Goal: Task Accomplishment & Management: Manage account settings

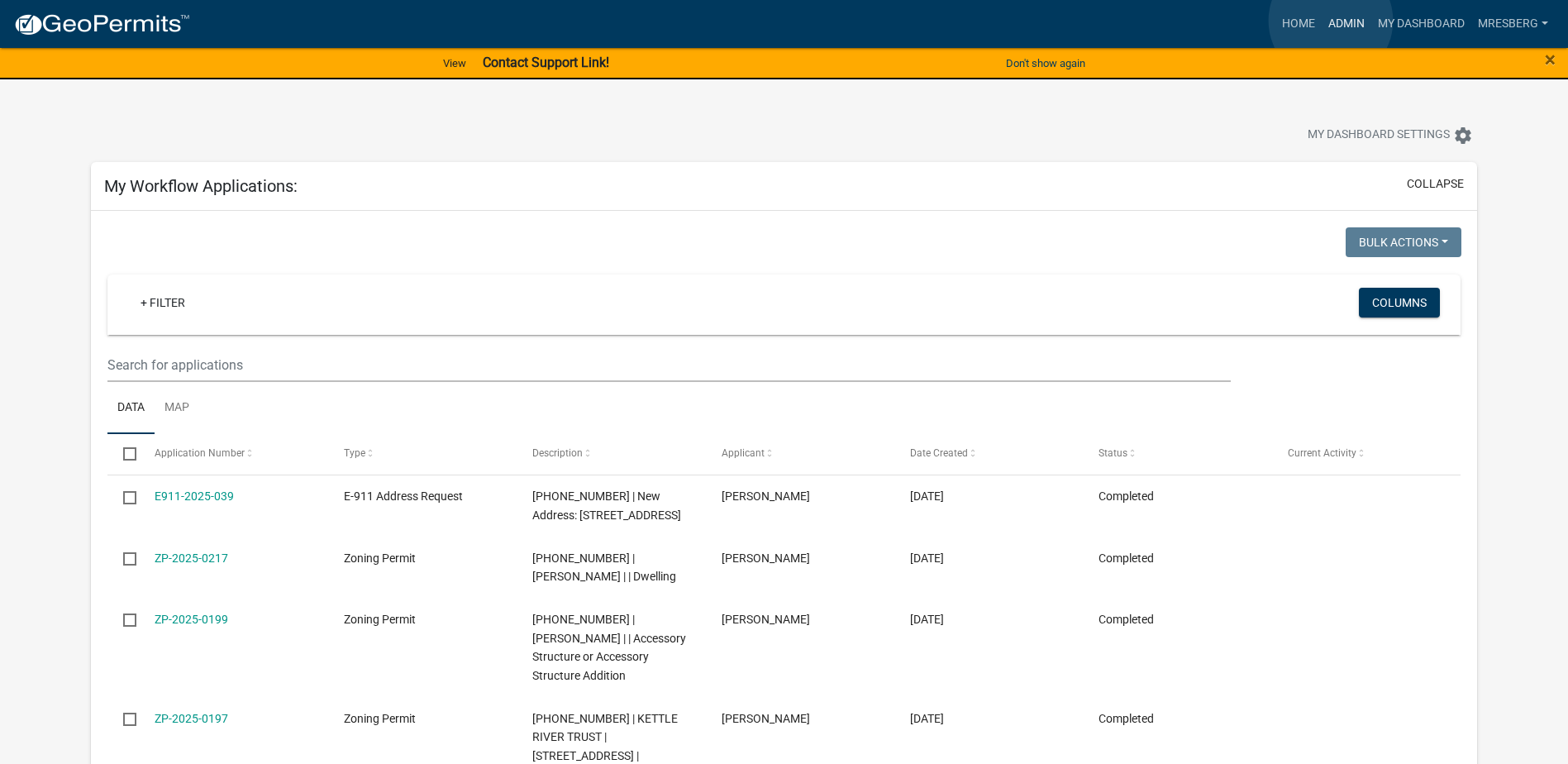
click at [1331, 21] on link "Admin" at bounding box center [1347, 24] width 50 height 32
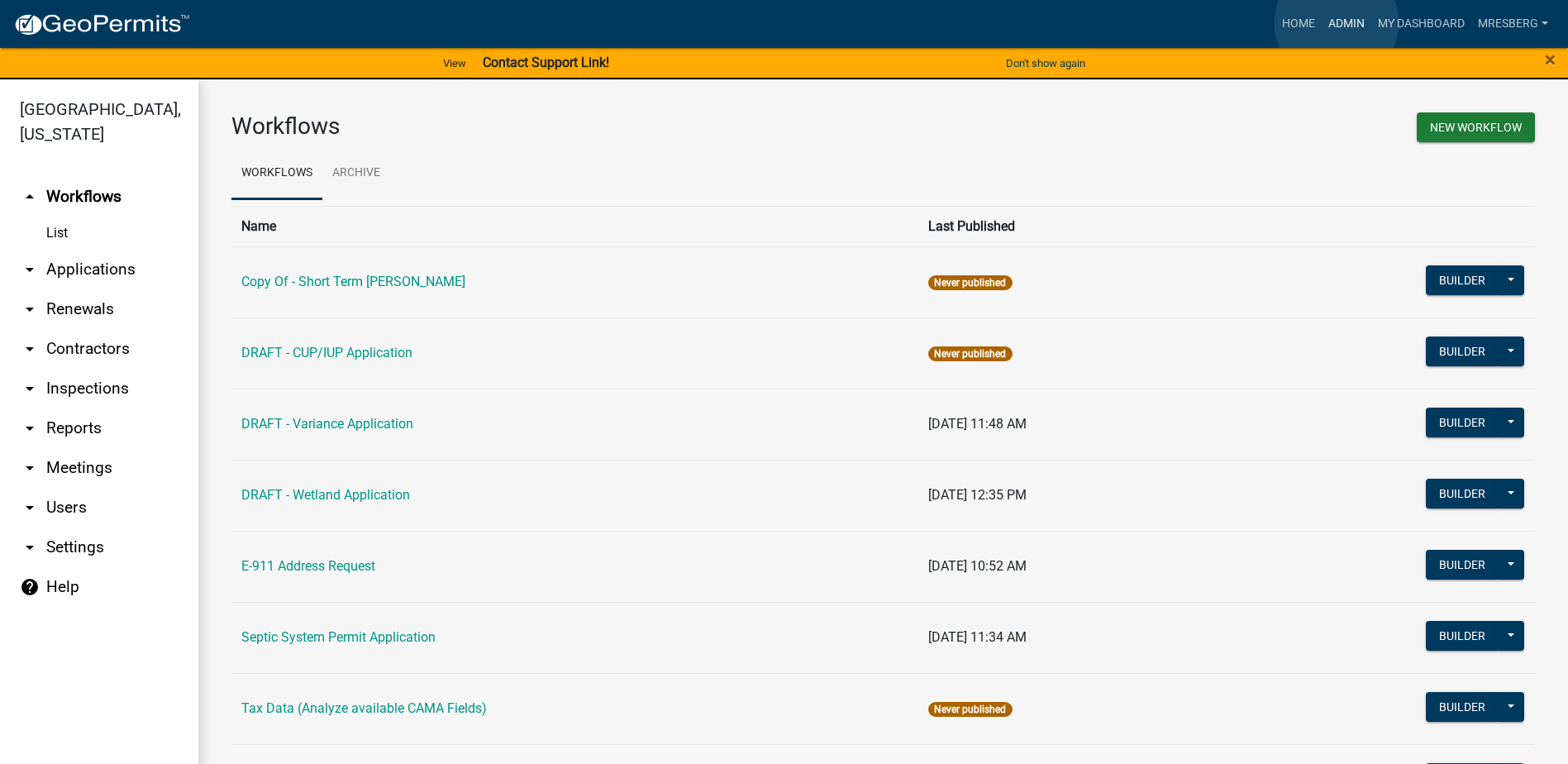
click at [1336, 23] on link "Admin" at bounding box center [1347, 24] width 50 height 32
click at [95, 267] on link "arrow_drop_down Applications" at bounding box center [99, 270] width 198 height 40
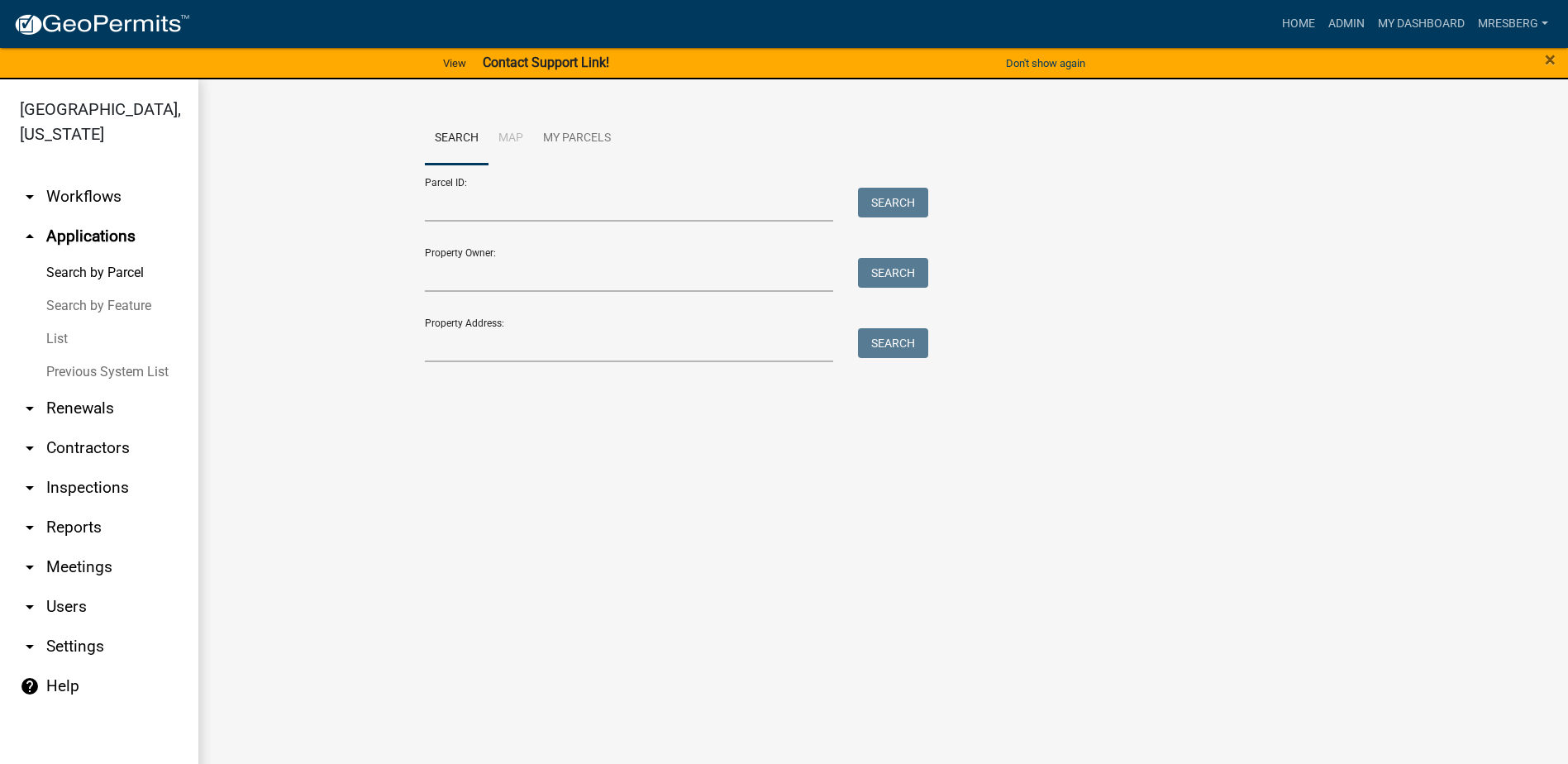
click at [56, 337] on link "List" at bounding box center [99, 339] width 198 height 33
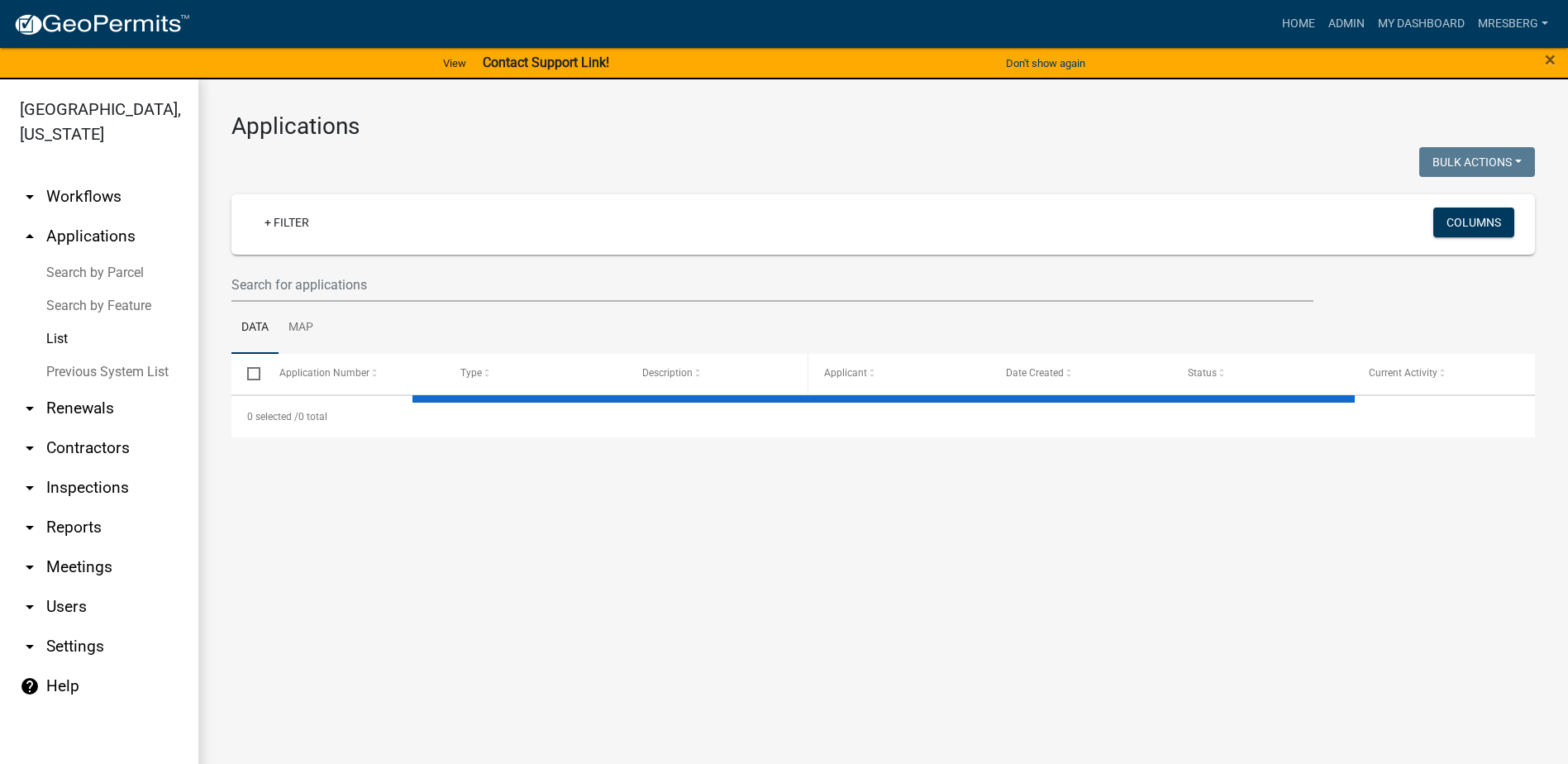
select select "3: 100"
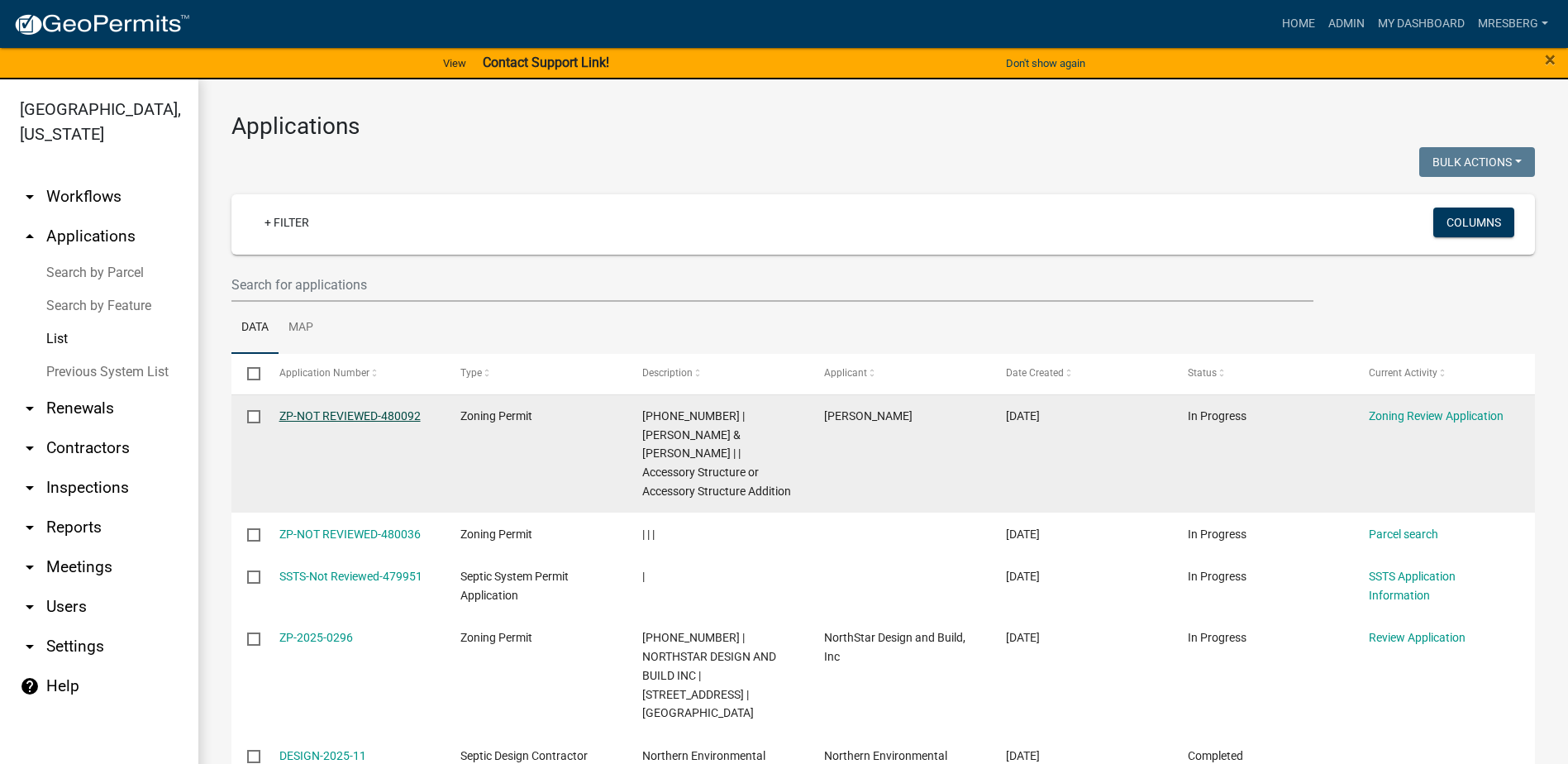
click at [358, 418] on link "ZP-NOT REVIEWED-480092" at bounding box center [350, 415] width 141 height 13
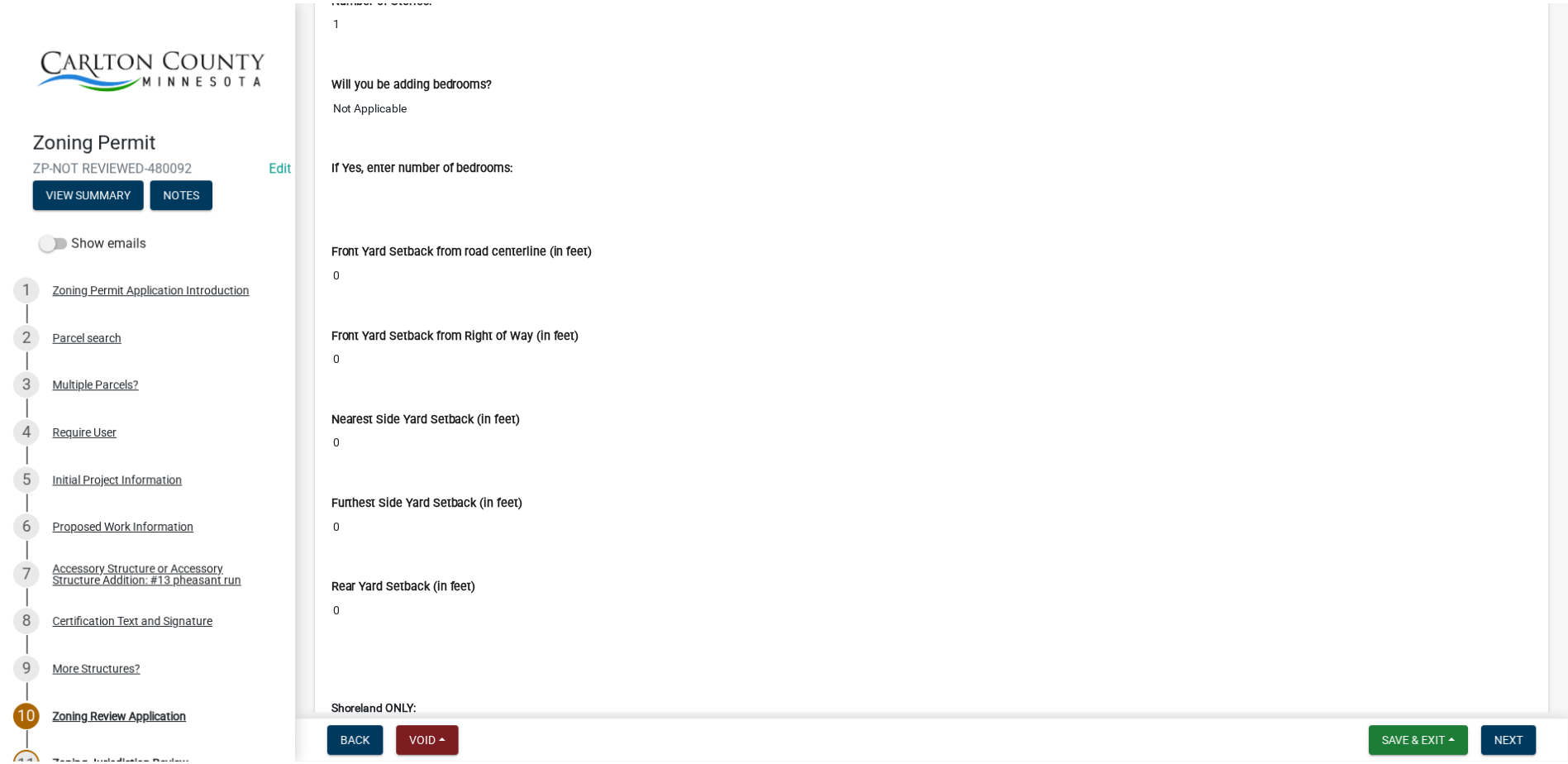
scroll to position [9751, 0]
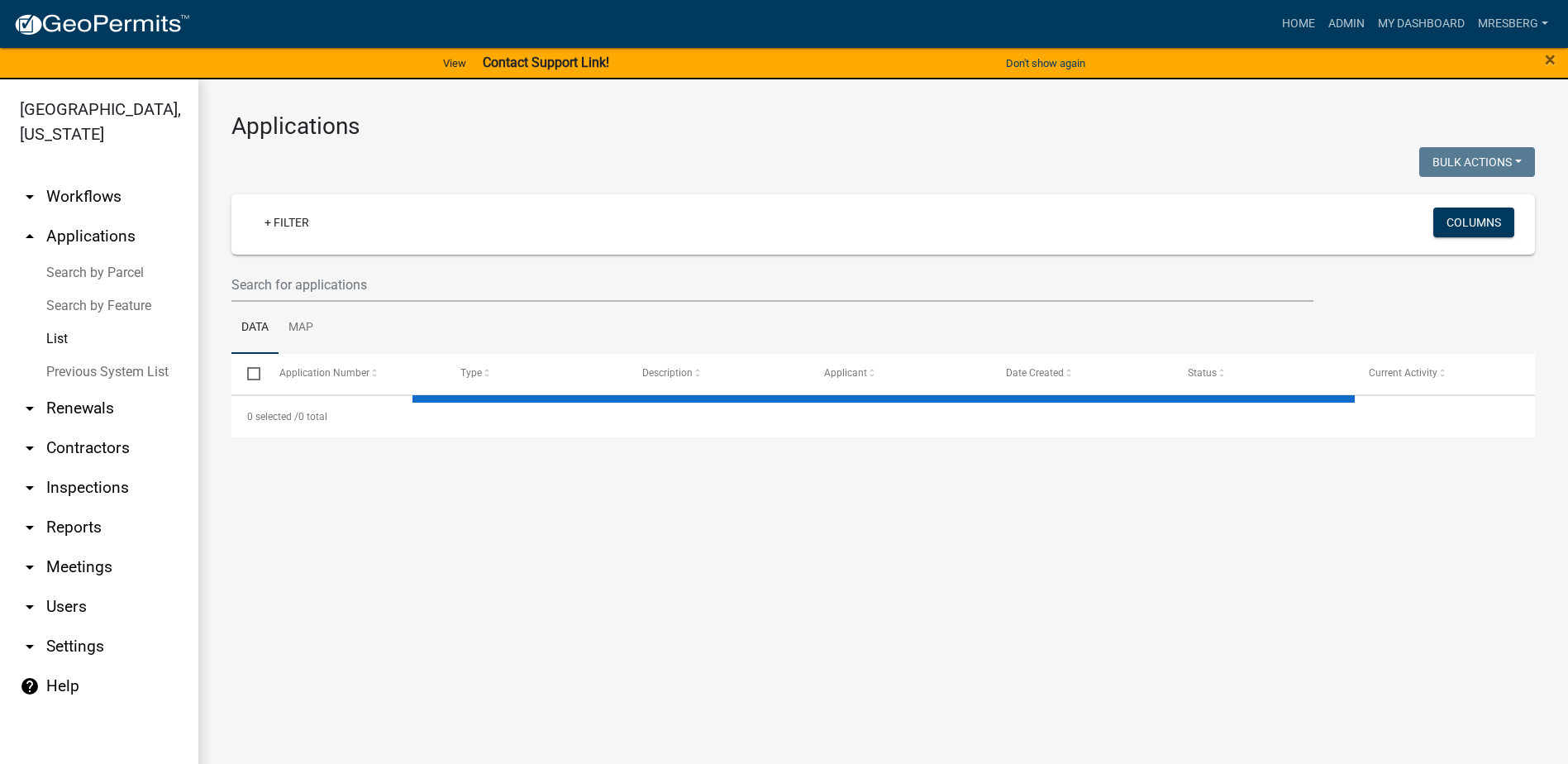
select select "3: 100"
